Goal: Find contact information: Find contact information

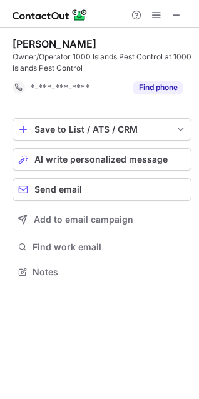
scroll to position [263, 199]
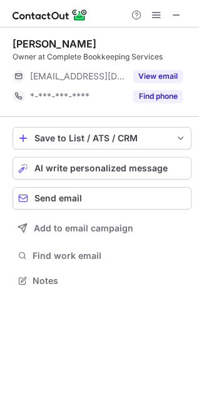
scroll to position [272, 199]
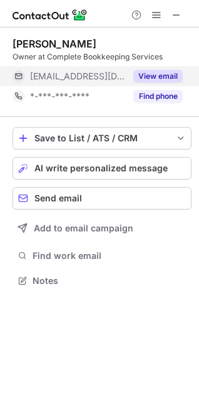
click at [156, 73] on button "View email" at bounding box center [157, 76] width 49 height 13
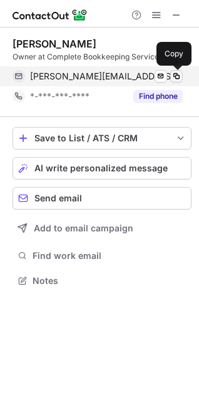
click at [177, 76] on span at bounding box center [176, 76] width 10 height 10
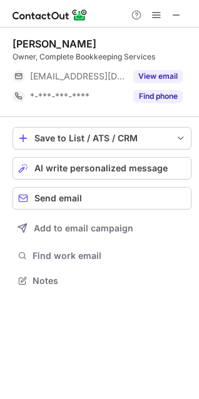
scroll to position [272, 199]
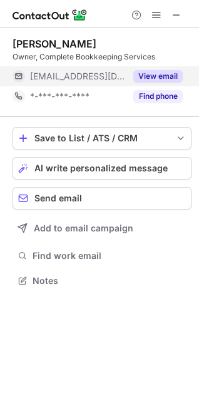
click at [144, 80] on button "View email" at bounding box center [157, 76] width 49 height 13
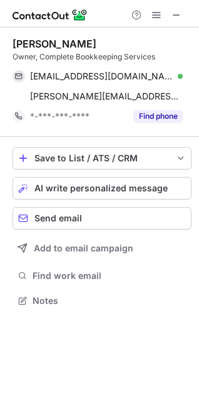
scroll to position [292, 199]
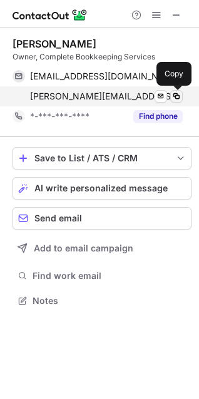
click at [177, 96] on span at bounding box center [176, 96] width 10 height 10
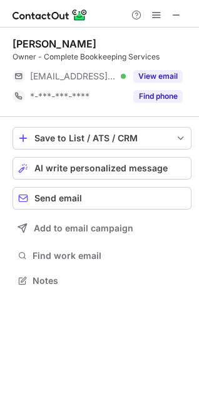
scroll to position [272, 199]
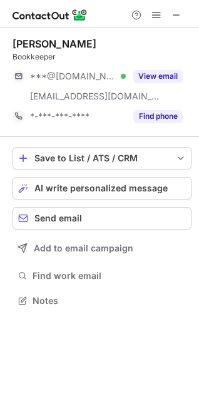
scroll to position [292, 199]
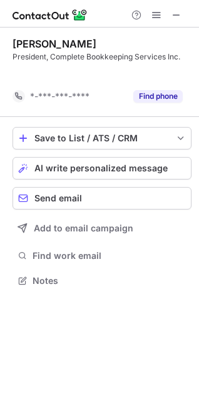
scroll to position [252, 199]
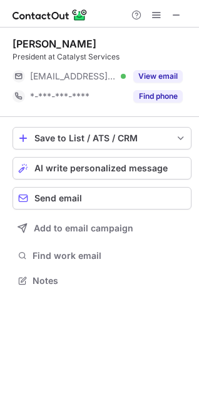
scroll to position [272, 199]
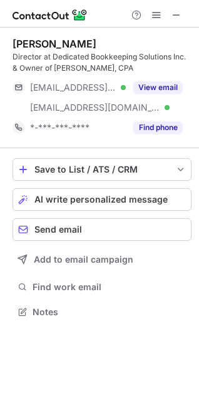
scroll to position [303, 199]
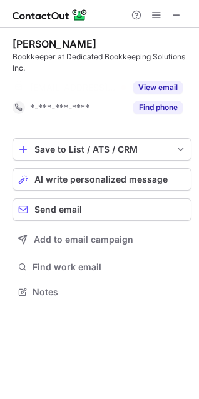
scroll to position [263, 199]
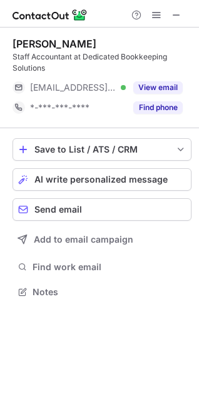
scroll to position [283, 199]
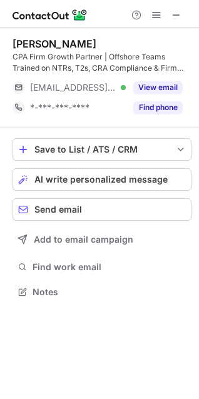
scroll to position [283, 199]
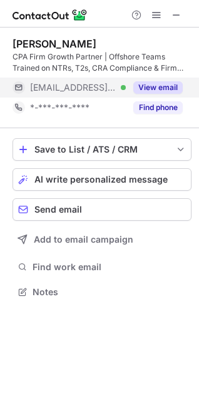
click at [157, 88] on button "View email" at bounding box center [157, 87] width 49 height 13
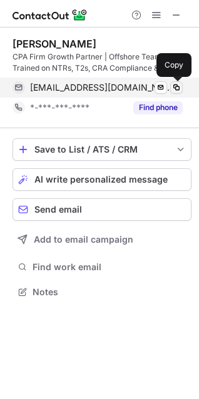
click at [180, 88] on span at bounding box center [176, 88] width 10 height 10
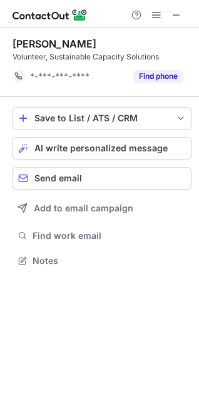
scroll to position [252, 199]
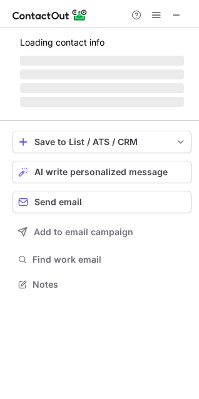
scroll to position [283, 199]
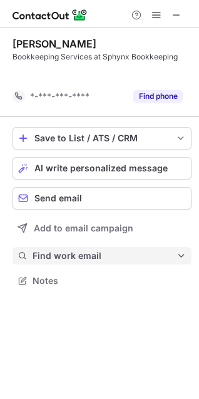
scroll to position [252, 199]
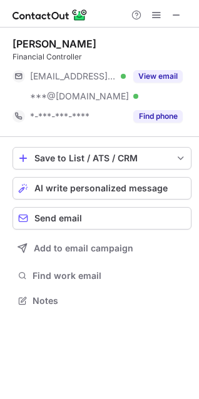
scroll to position [292, 199]
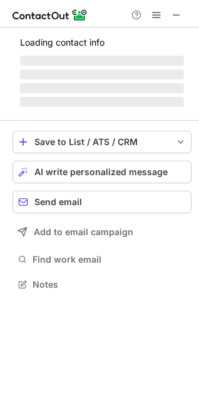
scroll to position [283, 199]
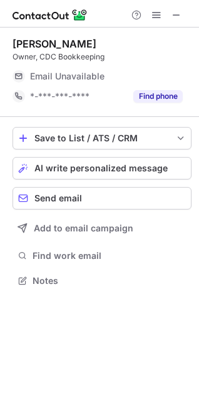
scroll to position [272, 199]
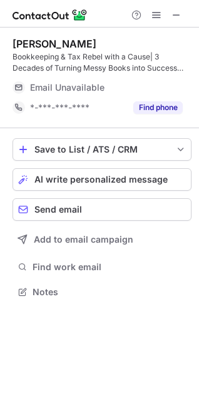
scroll to position [283, 199]
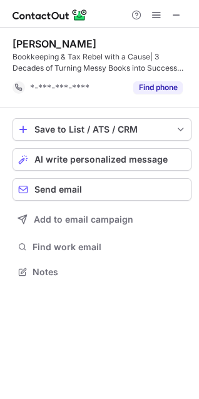
scroll to position [263, 199]
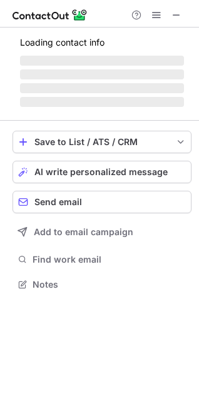
scroll to position [272, 199]
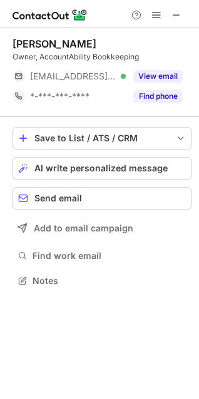
scroll to position [272, 199]
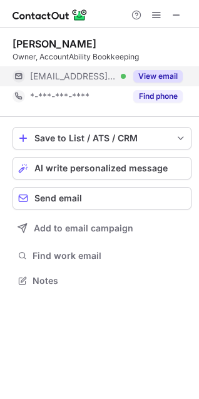
click at [150, 76] on button "View email" at bounding box center [157, 76] width 49 height 13
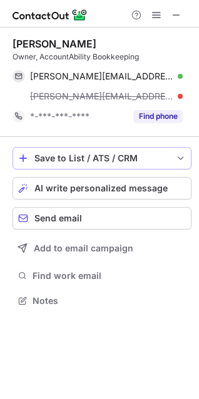
scroll to position [292, 199]
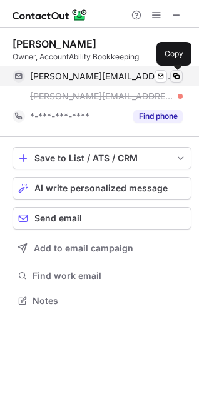
click at [175, 75] on span at bounding box center [176, 76] width 10 height 10
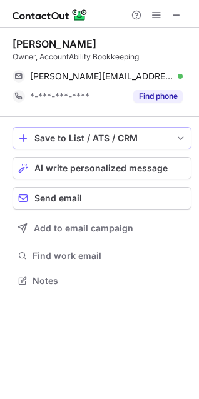
scroll to position [272, 199]
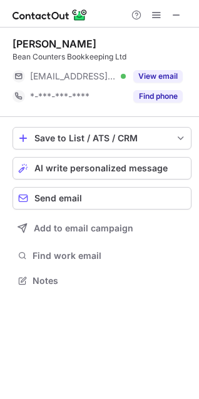
scroll to position [272, 199]
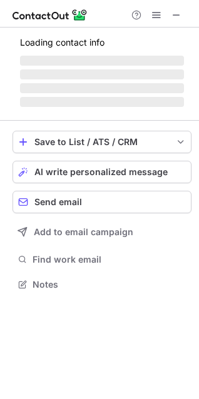
scroll to position [272, 199]
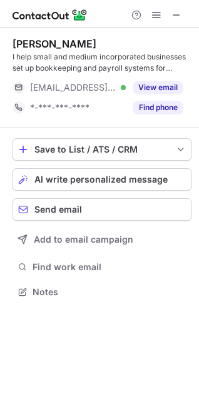
scroll to position [283, 199]
click at [171, 18] on span at bounding box center [176, 15] width 10 height 10
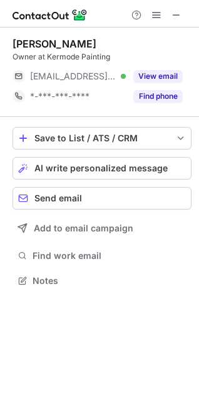
scroll to position [272, 199]
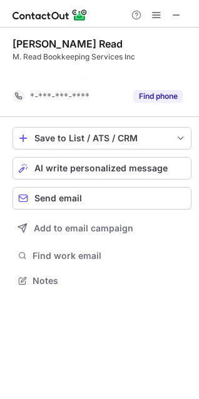
scroll to position [252, 199]
